Goal: Transaction & Acquisition: Purchase product/service

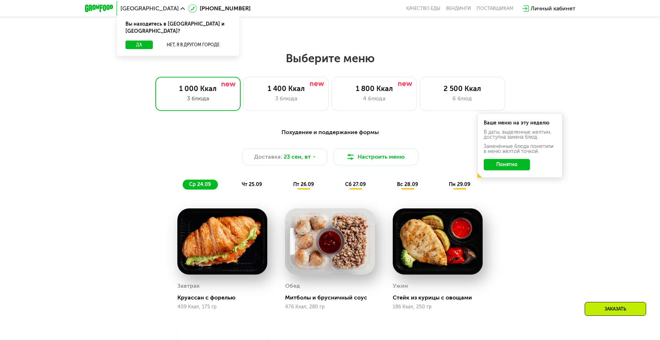
scroll to position [533, 0]
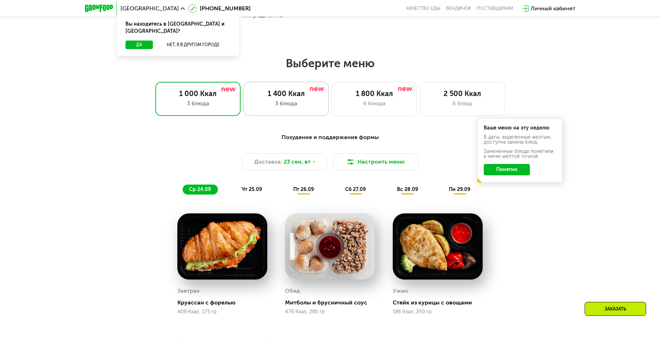
click at [313, 113] on div "1 400 Ккал 3 блюда" at bounding box center [285, 99] width 85 height 34
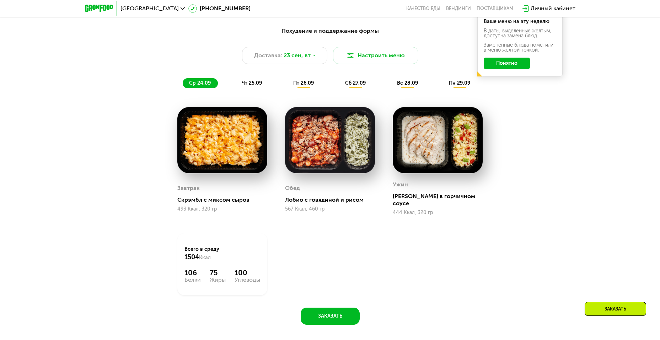
scroll to position [639, 0]
click at [250, 80] on div "чт 25.09" at bounding box center [252, 83] width 34 height 10
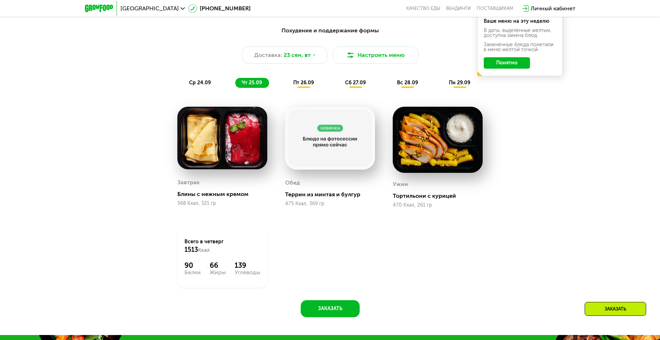
click at [313, 86] on span "пт 26.09" at bounding box center [303, 83] width 21 height 6
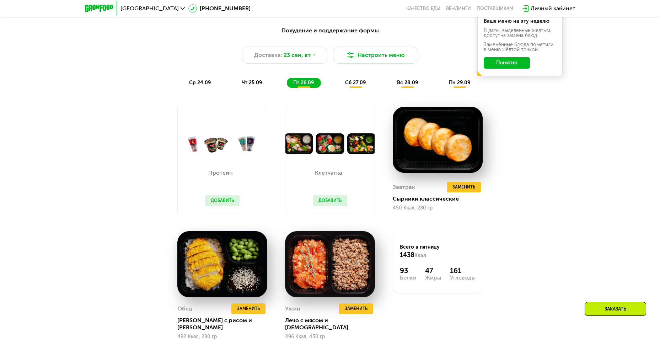
click at [348, 86] on span "сб 27.09" at bounding box center [355, 83] width 21 height 6
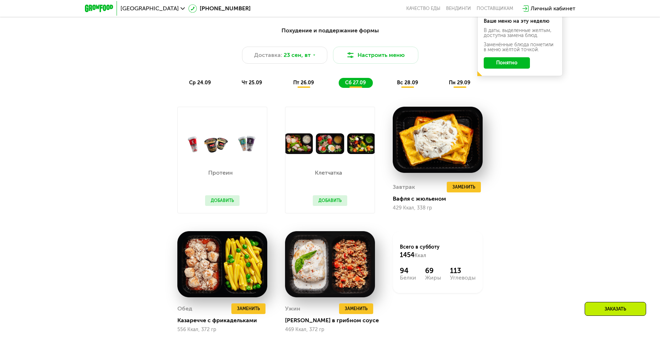
click at [396, 87] on div "вс 28.09" at bounding box center [407, 83] width 34 height 10
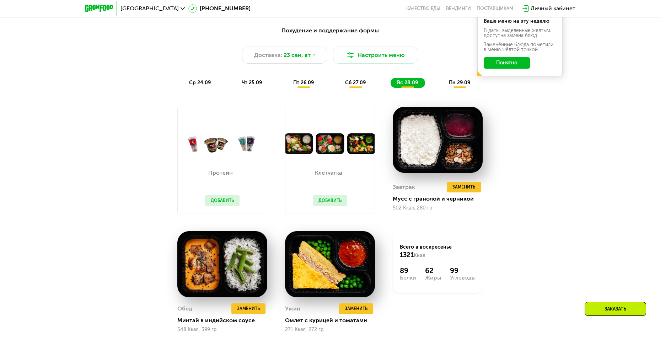
click at [453, 86] on span "пн 29.09" at bounding box center [459, 83] width 21 height 6
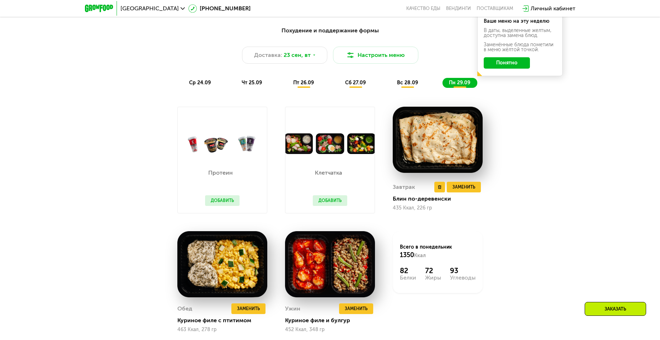
click at [439, 134] on img at bounding box center [438, 140] width 90 height 66
click at [407, 205] on div "Завтрак Удалить Завтрак Заменить Заменить Завтрак Блин по-деревенски 435 Ккал, …" at bounding box center [438, 196] width 90 height 34
click at [407, 213] on div "Завтрак Удалить Завтрак Заменить Заменить Завтрак Блин по-деревенски 435 Ккал, …" at bounding box center [438, 196] width 90 height 34
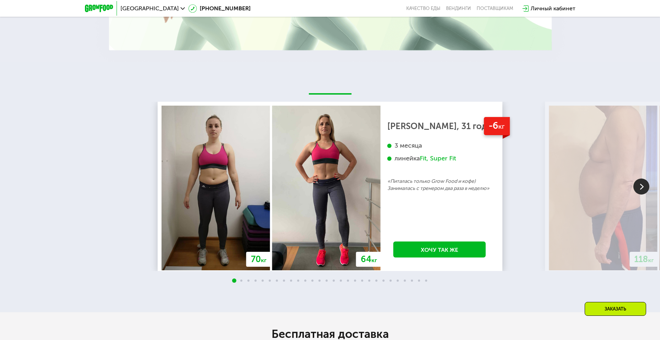
scroll to position [1527, 0]
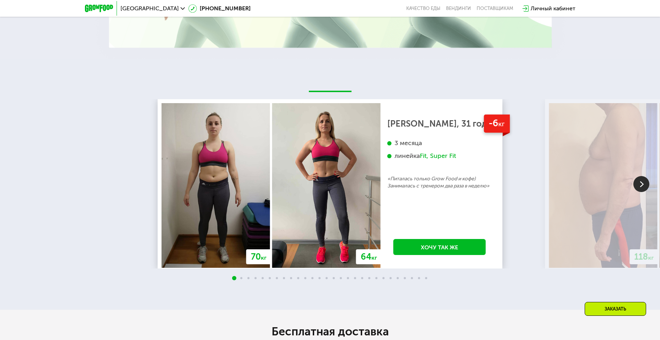
click at [643, 182] on img at bounding box center [641, 184] width 16 height 16
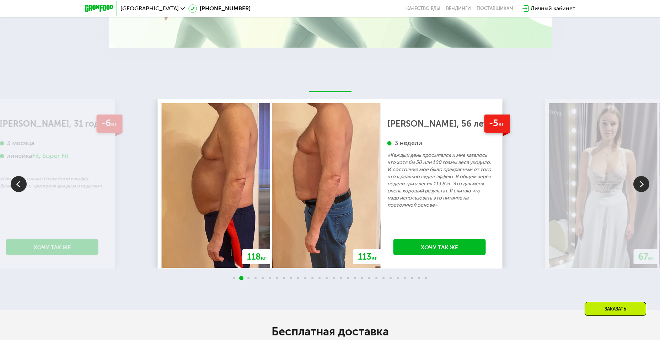
click at [643, 182] on img at bounding box center [641, 184] width 16 height 16
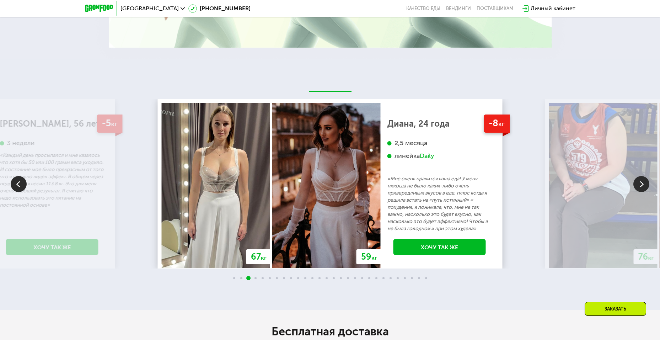
click at [643, 182] on img at bounding box center [641, 184] width 16 height 16
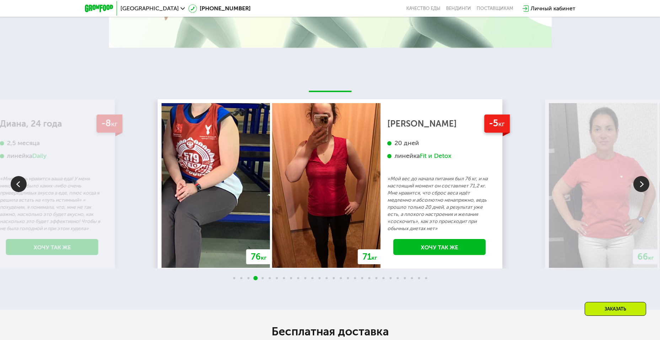
click at [643, 183] on img at bounding box center [641, 184] width 16 height 16
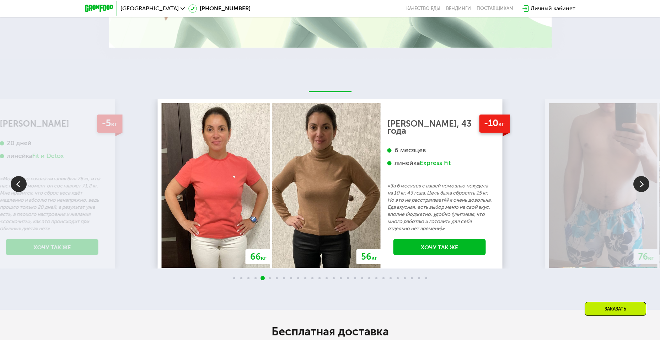
click at [643, 183] on img at bounding box center [641, 184] width 16 height 16
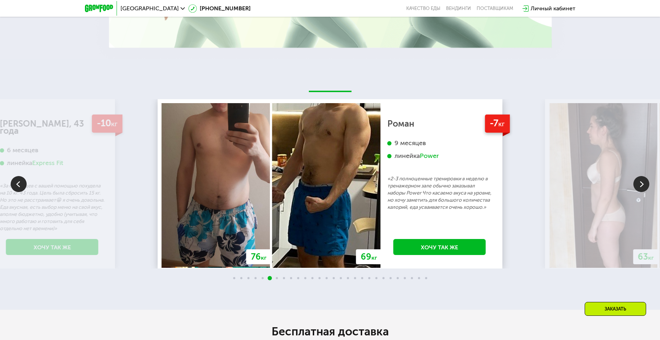
click at [643, 183] on img at bounding box center [641, 184] width 16 height 16
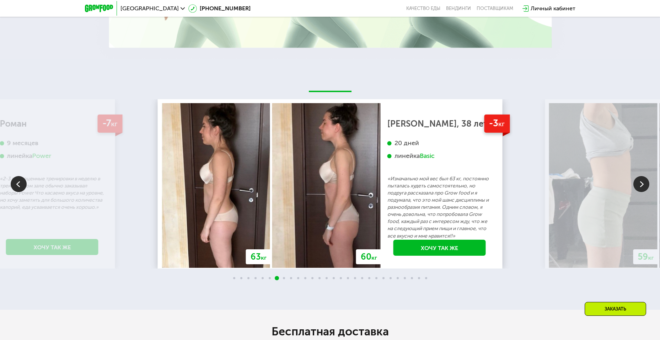
click at [643, 183] on img at bounding box center [641, 184] width 16 height 16
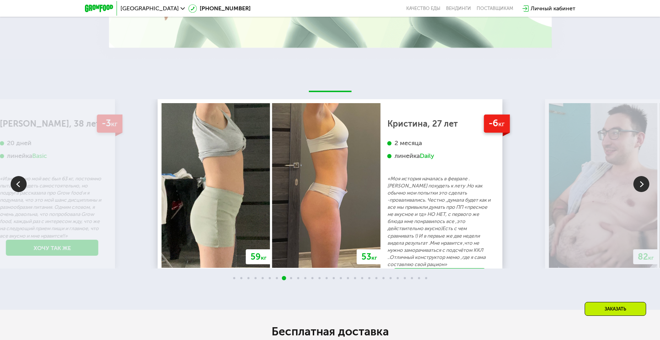
click at [643, 183] on img at bounding box center [641, 184] width 16 height 16
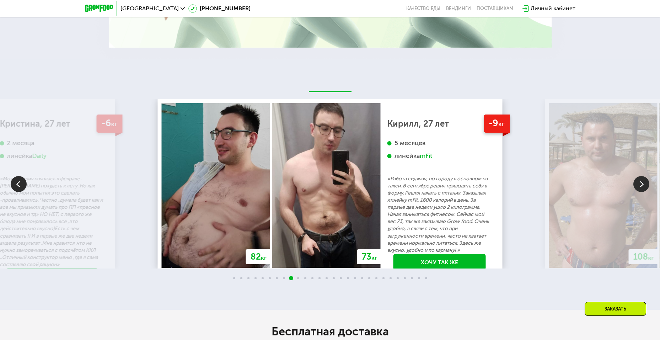
click at [642, 183] on img at bounding box center [641, 184] width 16 height 16
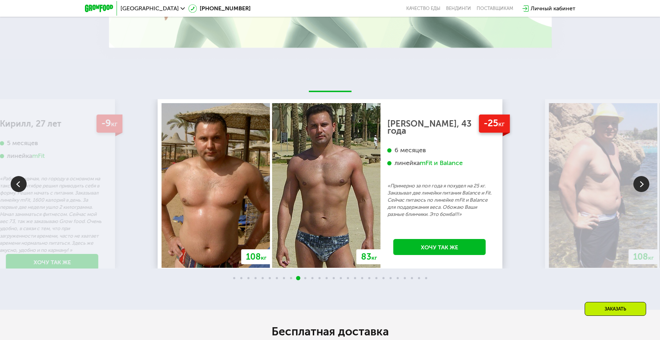
click at [642, 183] on img at bounding box center [641, 184] width 16 height 16
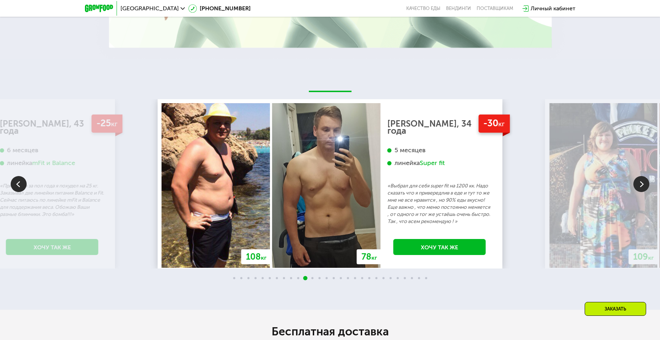
click at [638, 185] on img at bounding box center [641, 184] width 16 height 16
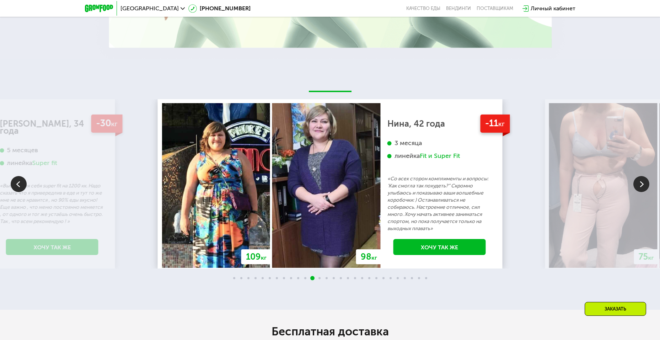
click at [638, 185] on img at bounding box center [641, 184] width 16 height 16
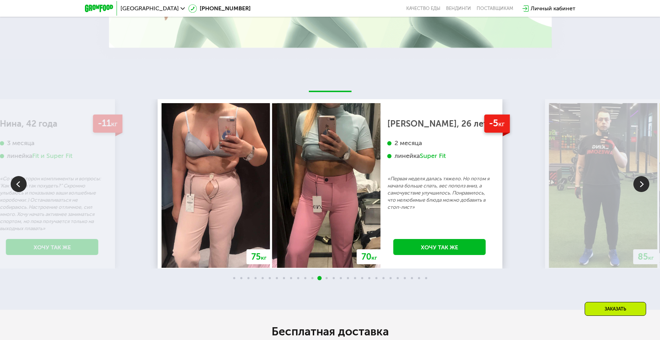
click at [638, 185] on img at bounding box center [641, 184] width 16 height 16
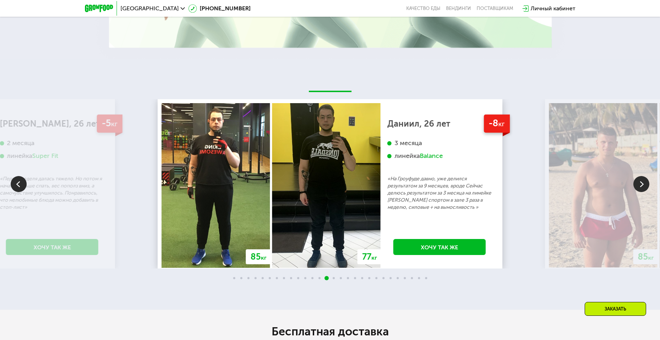
click at [638, 185] on img at bounding box center [641, 184] width 16 height 16
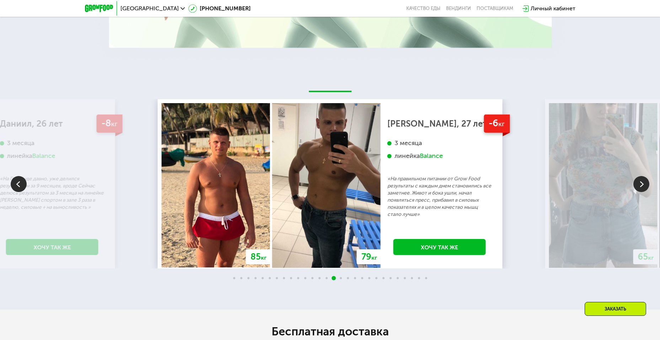
click at [638, 185] on img at bounding box center [641, 184] width 16 height 16
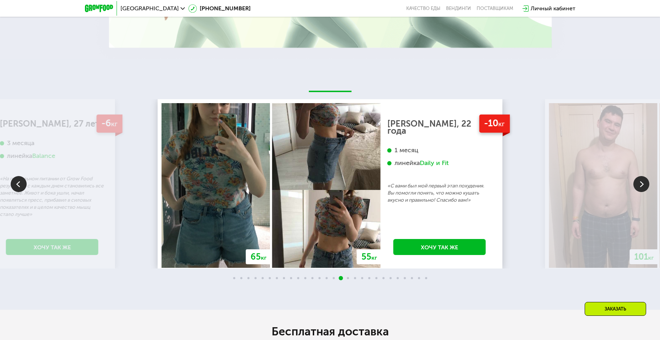
click at [638, 185] on img at bounding box center [641, 184] width 16 height 16
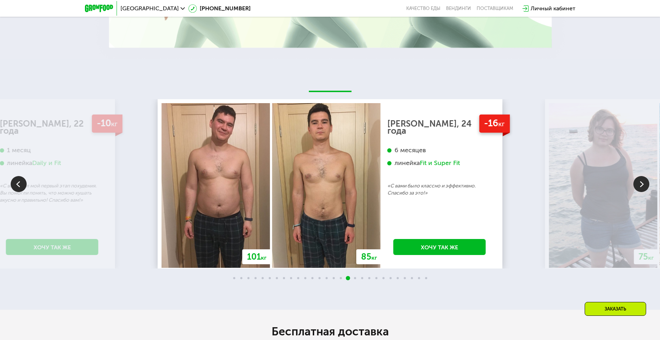
click at [641, 180] on img at bounding box center [641, 184] width 16 height 16
